Goal: Register for event/course: Sign up to attend an event or enroll in a course

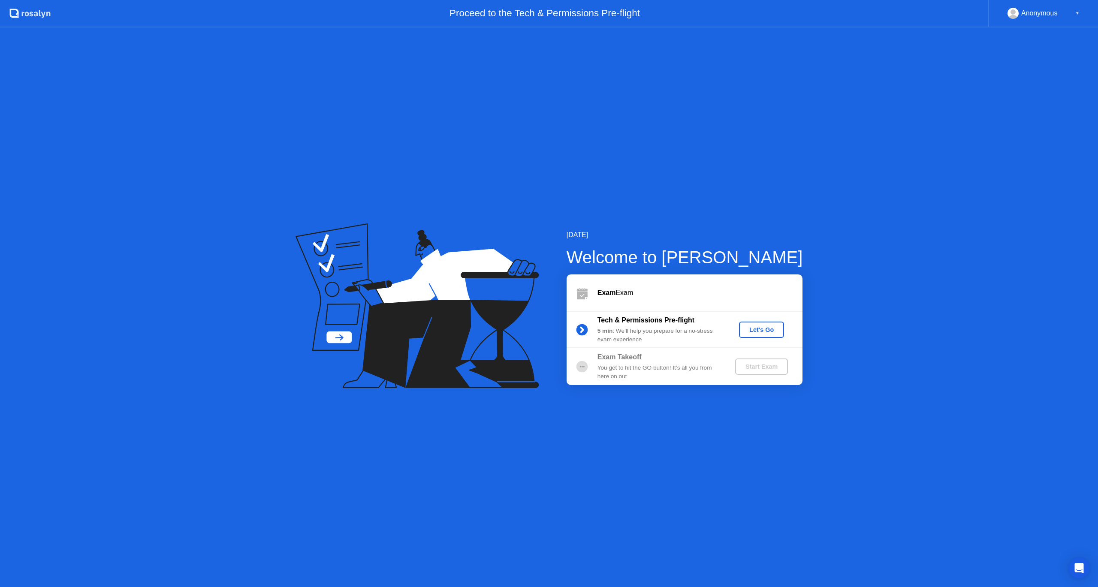
click at [764, 330] on div "Let's Go" at bounding box center [761, 329] width 38 height 7
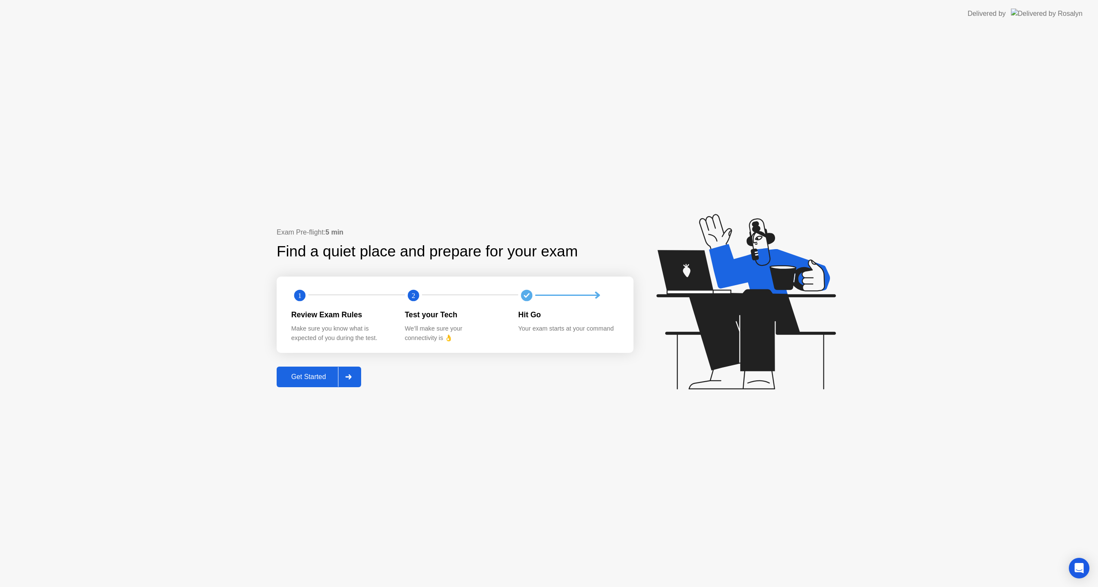
click at [313, 373] on div "Get Started" at bounding box center [308, 377] width 59 height 8
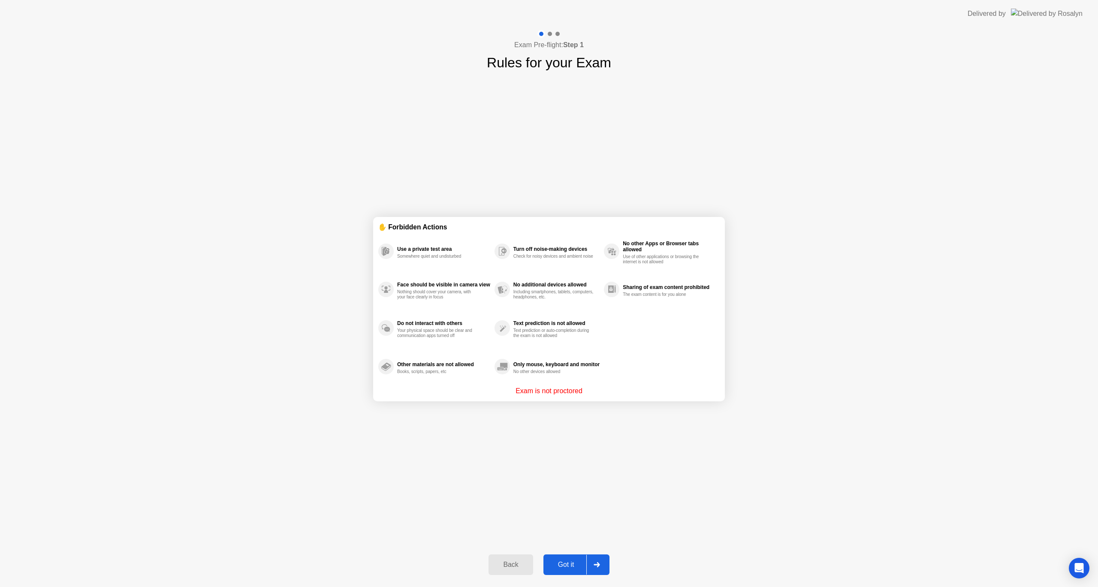
click at [567, 561] on div "Got it" at bounding box center [566, 565] width 40 height 8
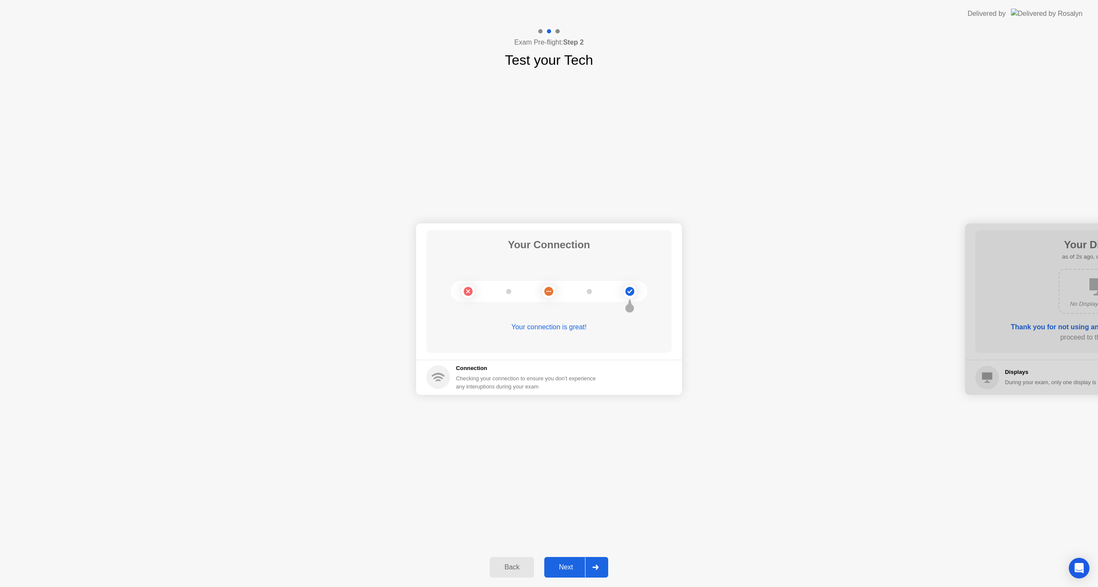
click at [568, 562] on button "Next" at bounding box center [576, 567] width 64 height 21
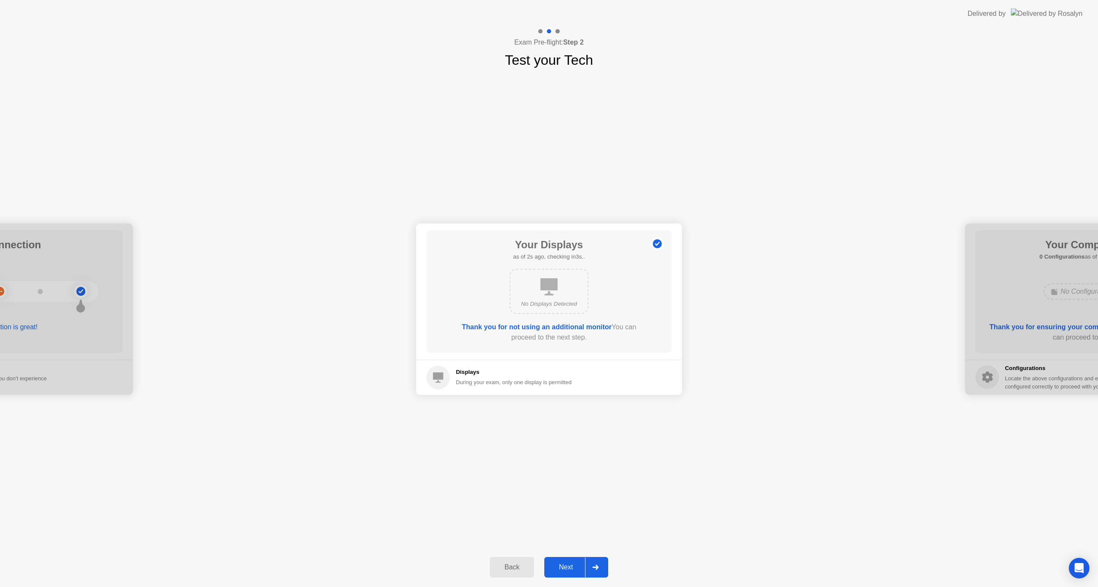
click at [568, 562] on button "Next" at bounding box center [576, 567] width 64 height 21
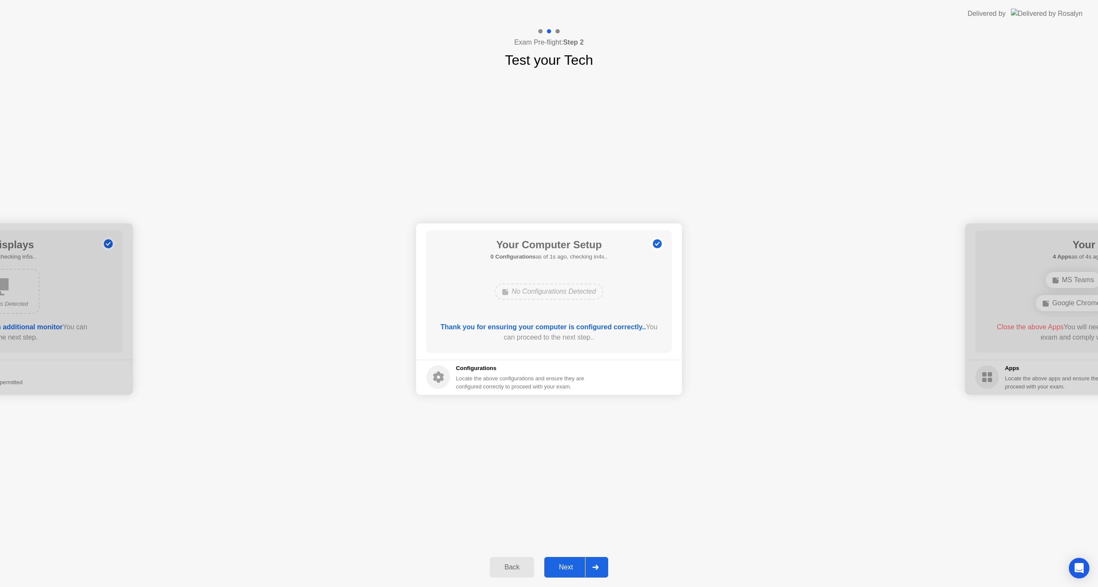
click at [568, 562] on button "Next" at bounding box center [576, 567] width 64 height 21
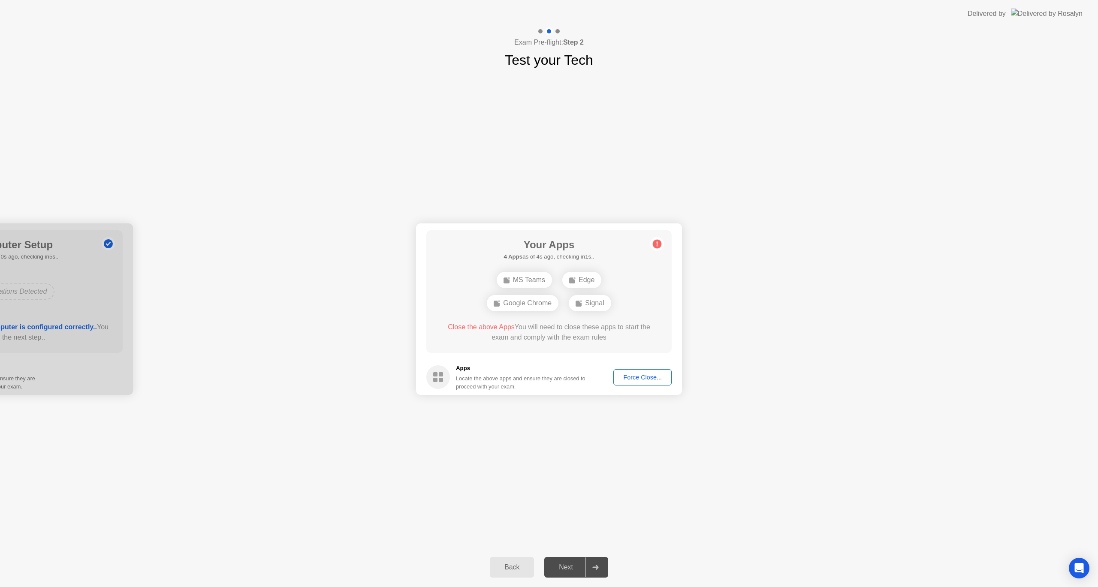
click at [644, 379] on div "Force Close..." at bounding box center [642, 377] width 52 height 7
click at [637, 377] on div "Force Close..." at bounding box center [642, 377] width 52 height 7
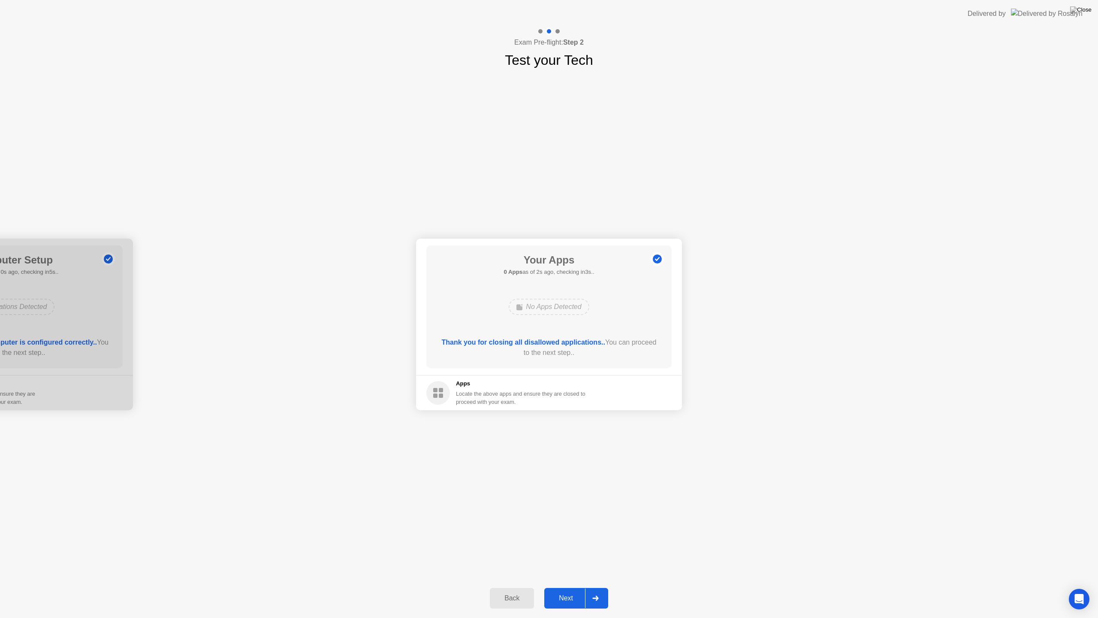
click at [566, 587] on div "Next" at bounding box center [566, 598] width 38 height 8
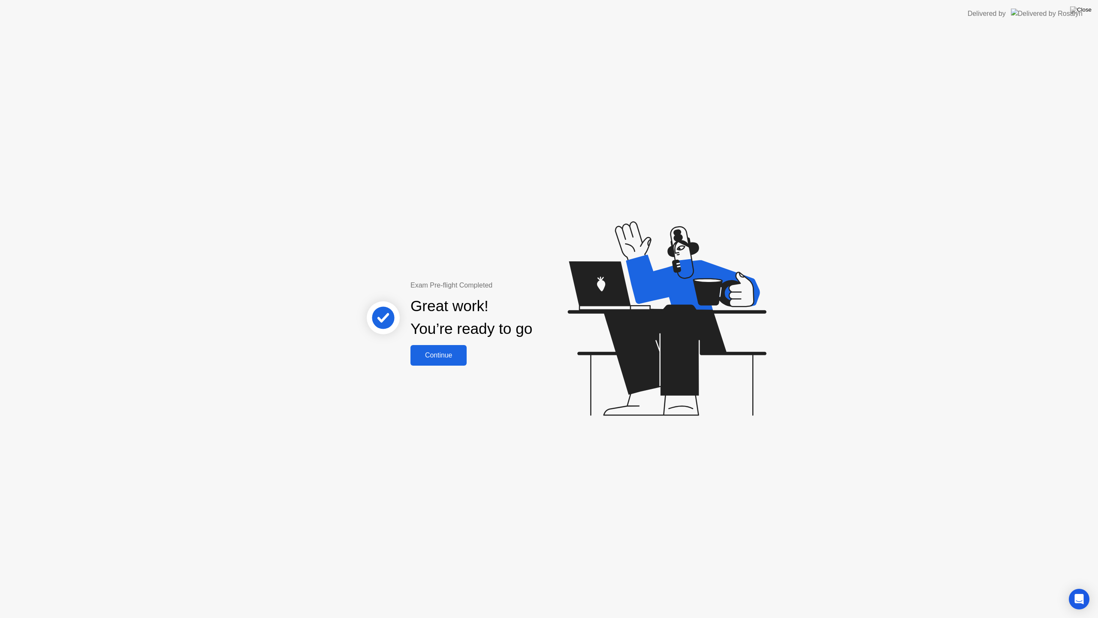
click at [445, 358] on div "Continue" at bounding box center [438, 355] width 51 height 8
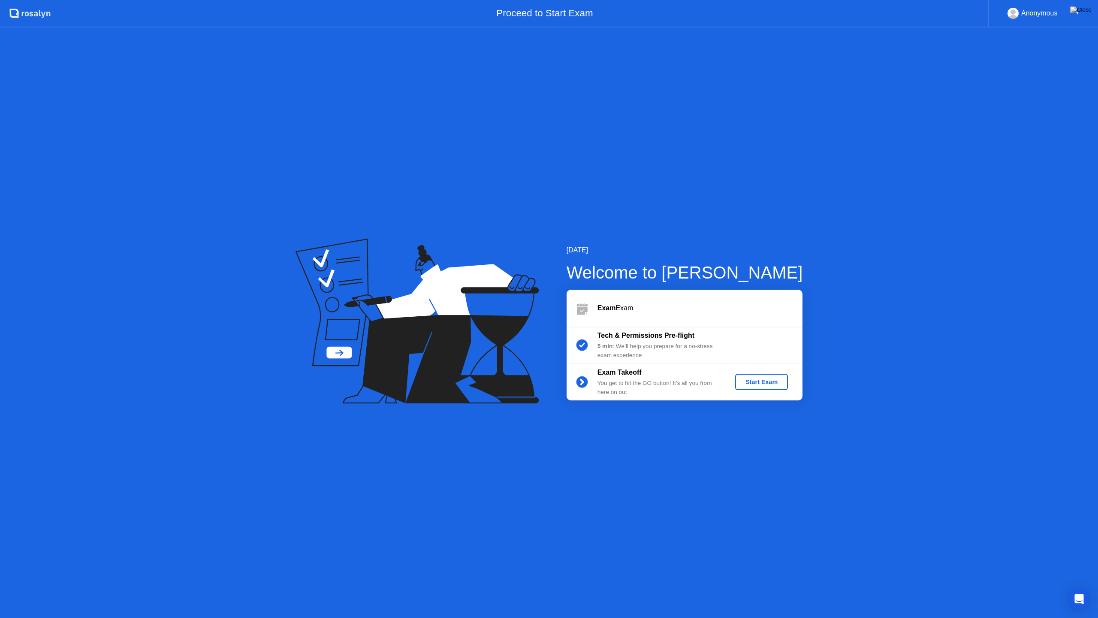
click at [766, 385] on div "Start Exam" at bounding box center [761, 381] width 46 height 7
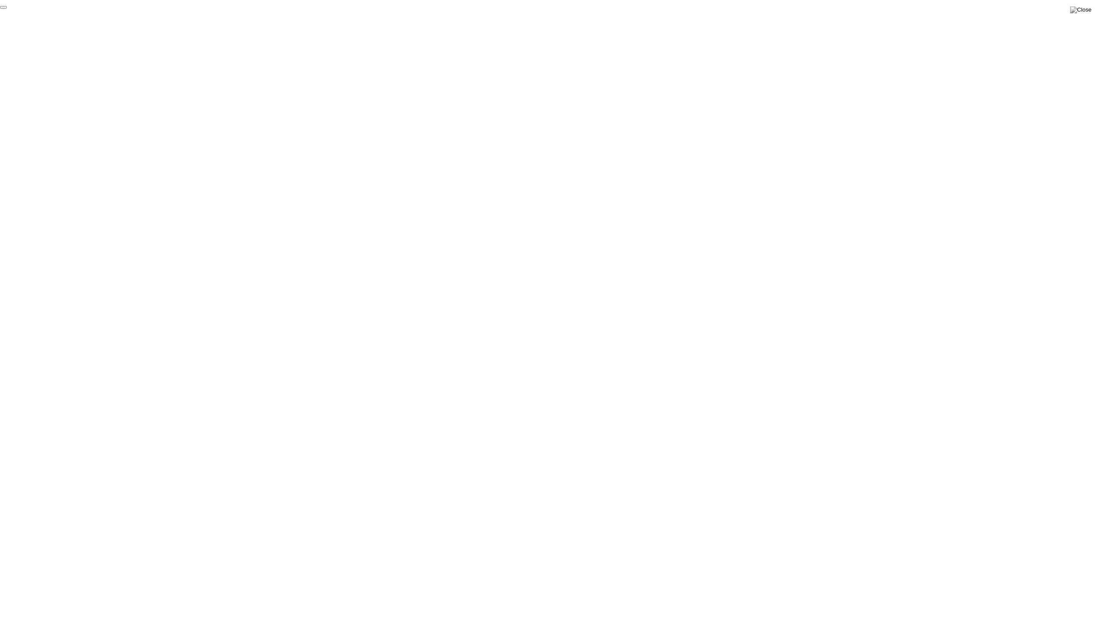
click div "End Proctoring Session"
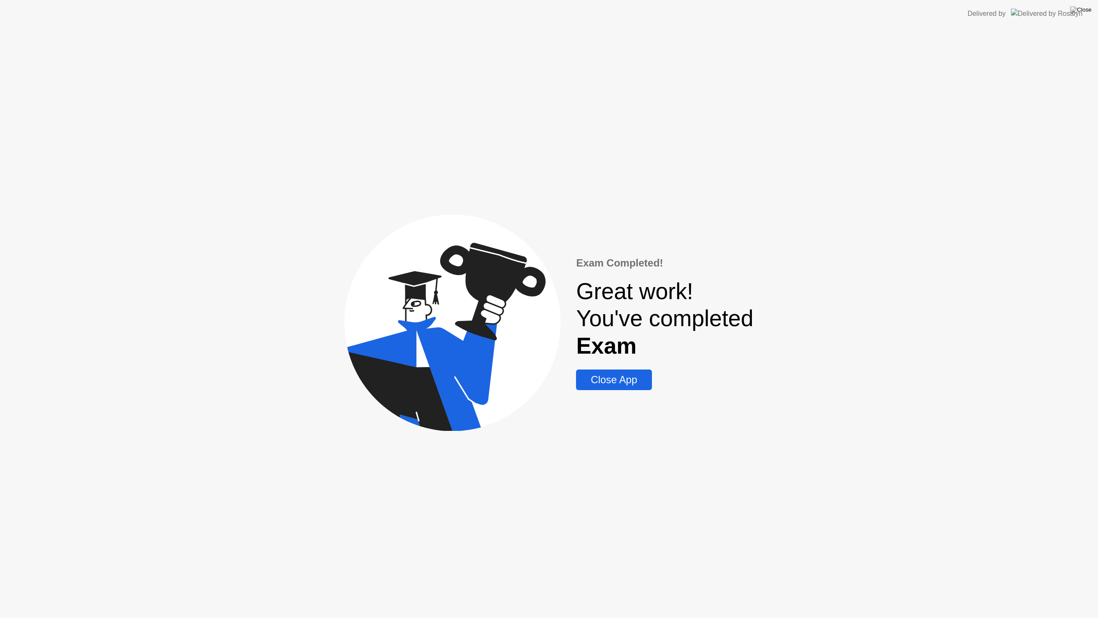
click at [595, 376] on div "Close App" at bounding box center [614, 380] width 70 height 12
